Goal: Transaction & Acquisition: Obtain resource

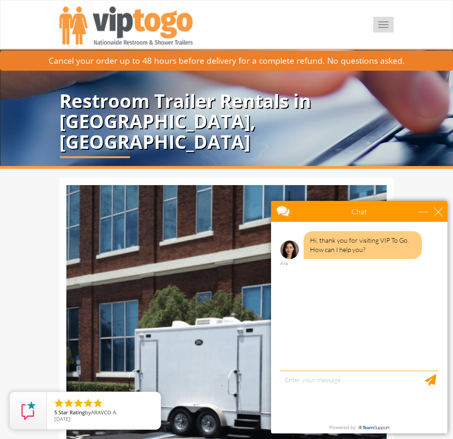
click at [383, 26] on button "Toggle navigation" at bounding box center [384, 25] width 20 height 16
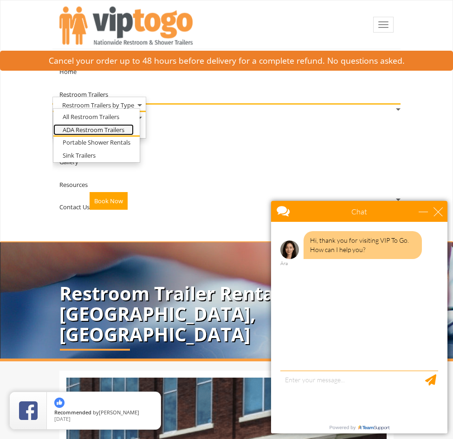
click at [123, 128] on link "ADA Restroom Trailers" at bounding box center [93, 130] width 80 height 12
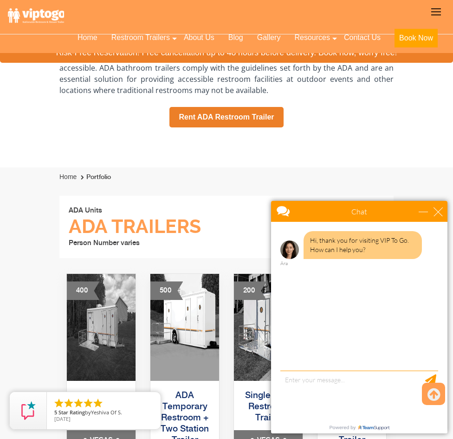
scroll to position [372, 0]
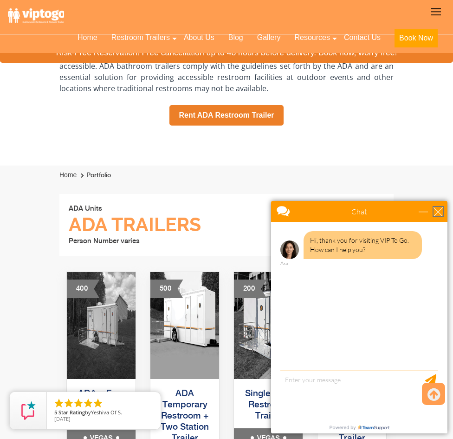
click at [437, 207] on div "close" at bounding box center [438, 211] width 9 height 9
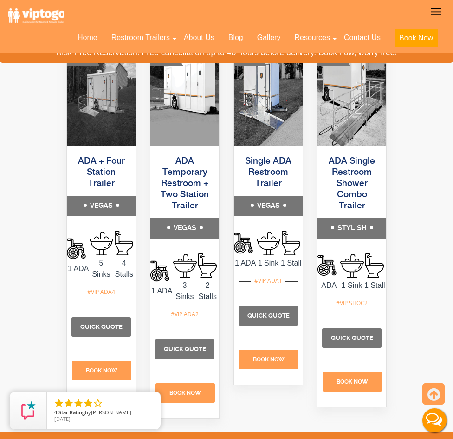
scroll to position [650, 0]
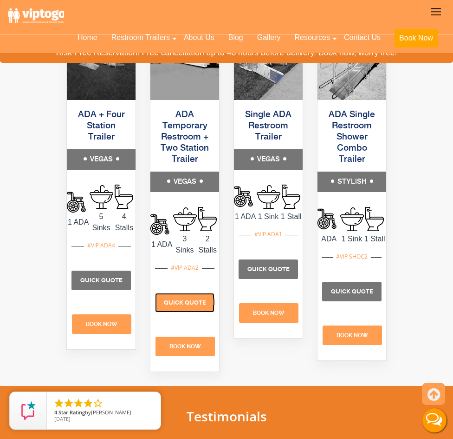
click at [185, 307] on p "Quick Quote" at bounding box center [184, 303] width 59 height 20
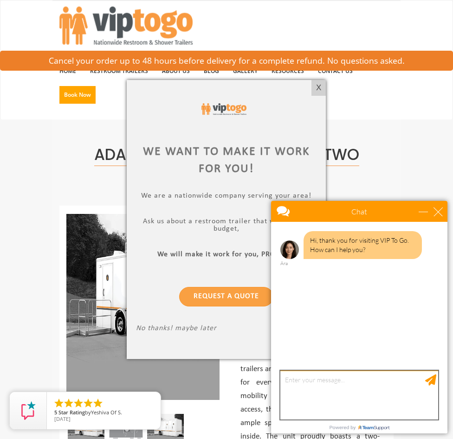
click at [335, 382] on textarea "type your message" at bounding box center [360, 394] width 158 height 49
type textarea "H"
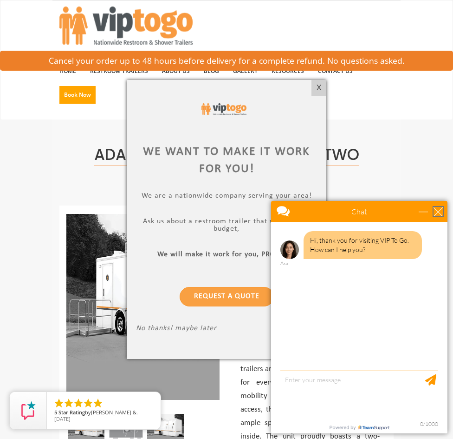
click at [436, 212] on div "close" at bounding box center [438, 211] width 9 height 9
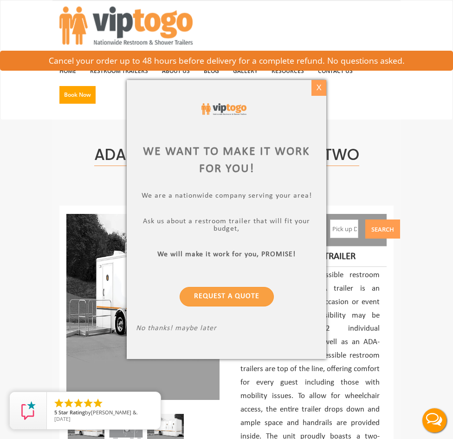
click at [315, 91] on div "X" at bounding box center [319, 88] width 14 height 16
